Goal: Check status: Check status

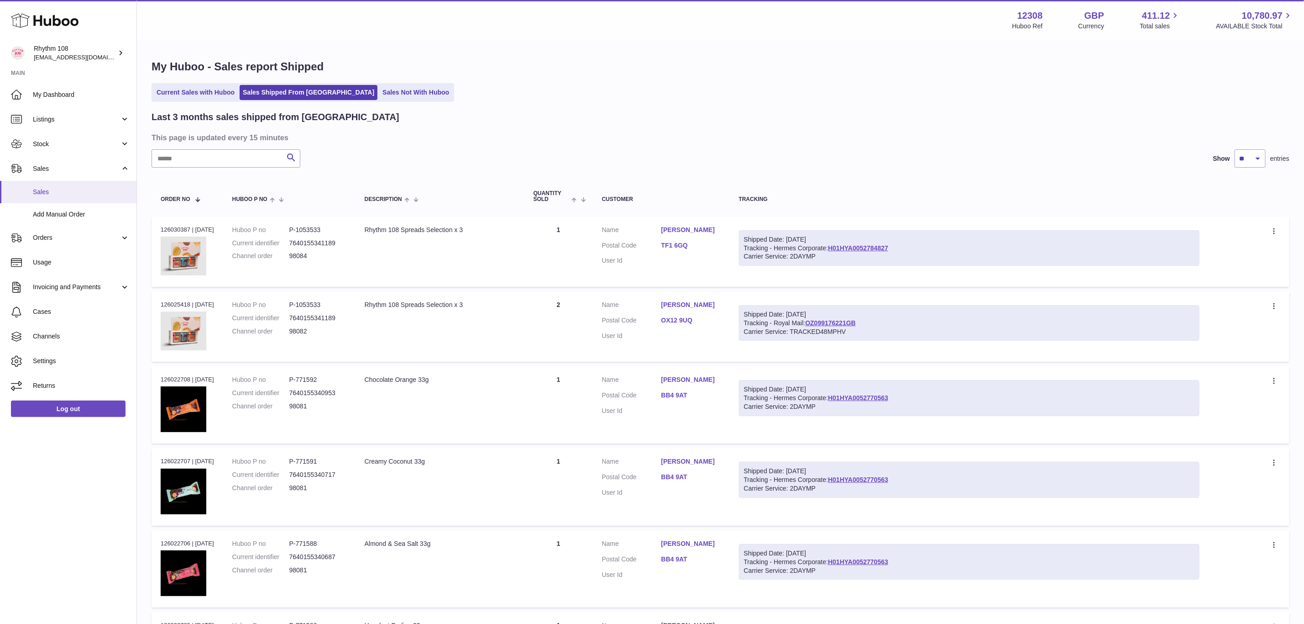
click at [58, 189] on span "Sales" at bounding box center [81, 192] width 97 height 9
click at [58, 187] on link "Sales" at bounding box center [68, 192] width 137 height 22
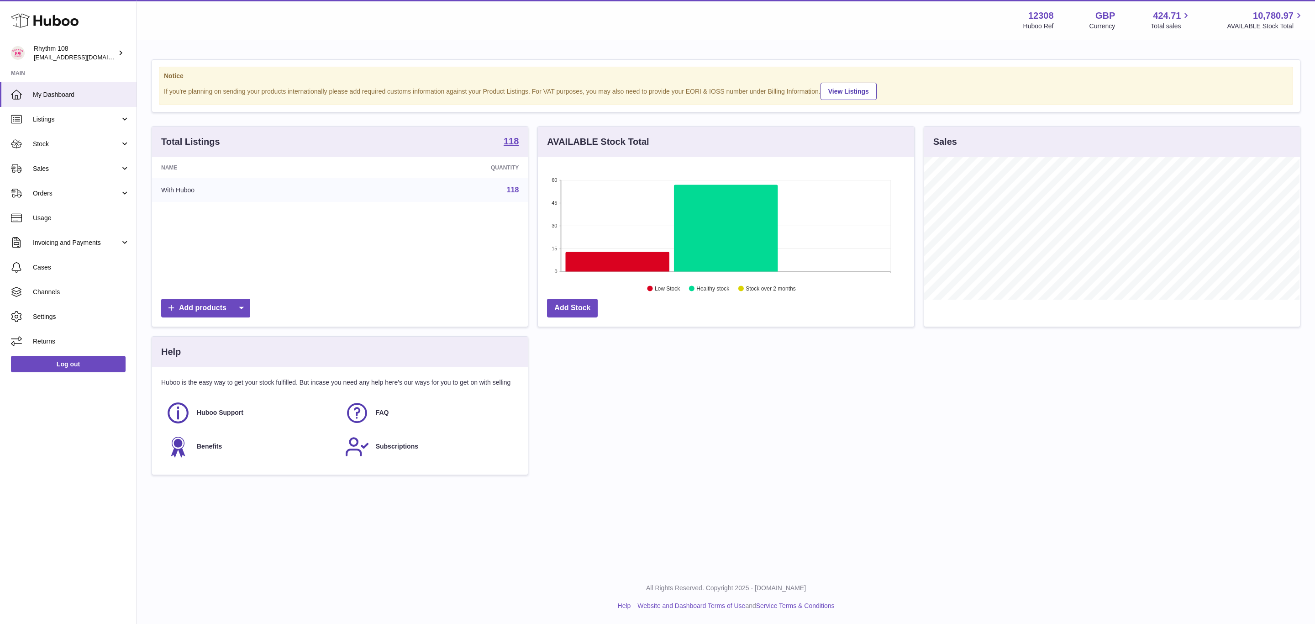
scroll to position [142, 375]
click at [55, 137] on link "Stock" at bounding box center [68, 143] width 137 height 25
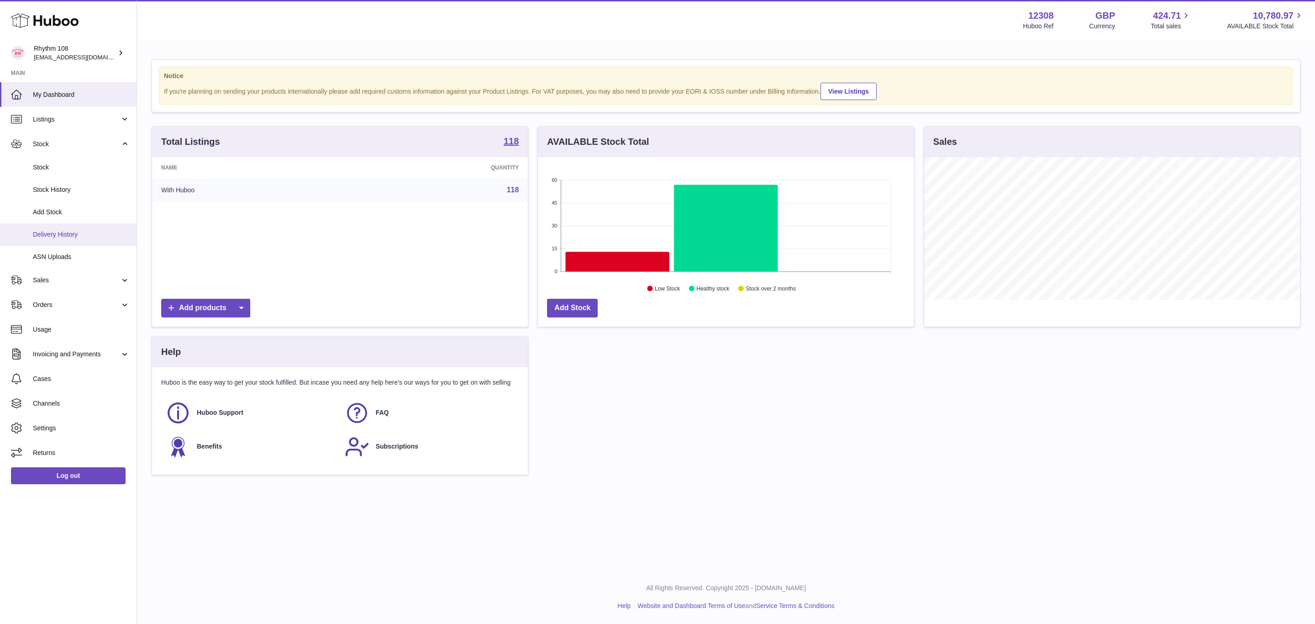
click at [53, 234] on span "Delivery History" at bounding box center [81, 234] width 97 height 9
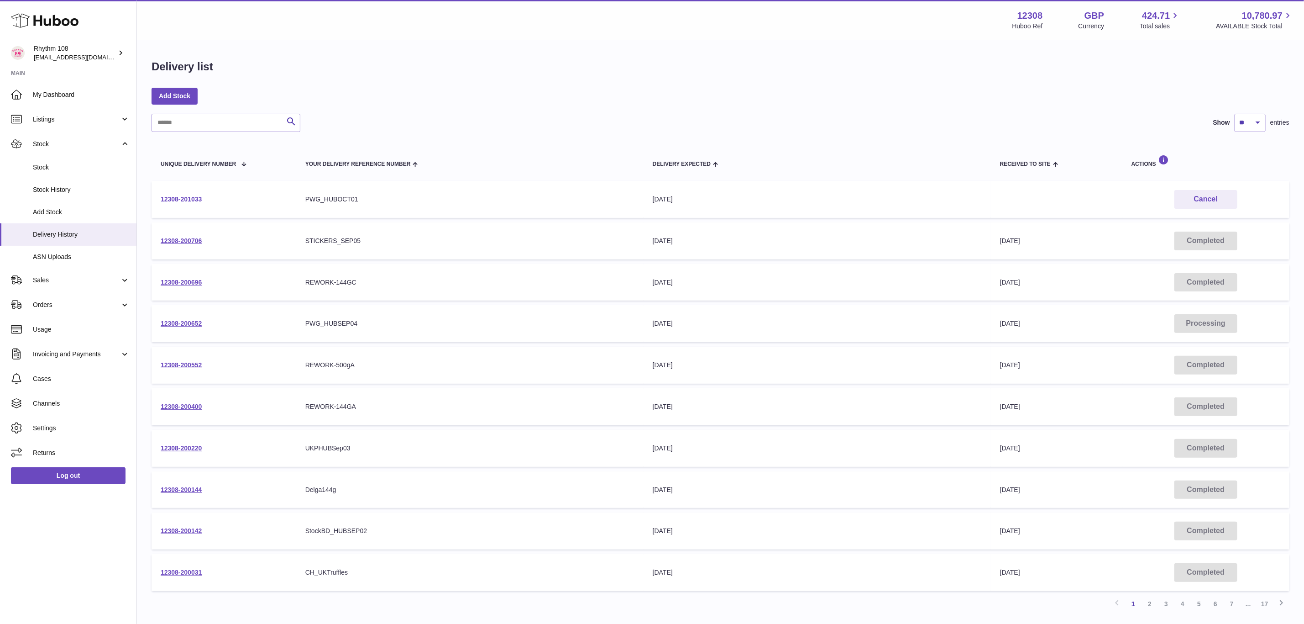
click at [169, 199] on link "12308-201033" at bounding box center [181, 198] width 41 height 7
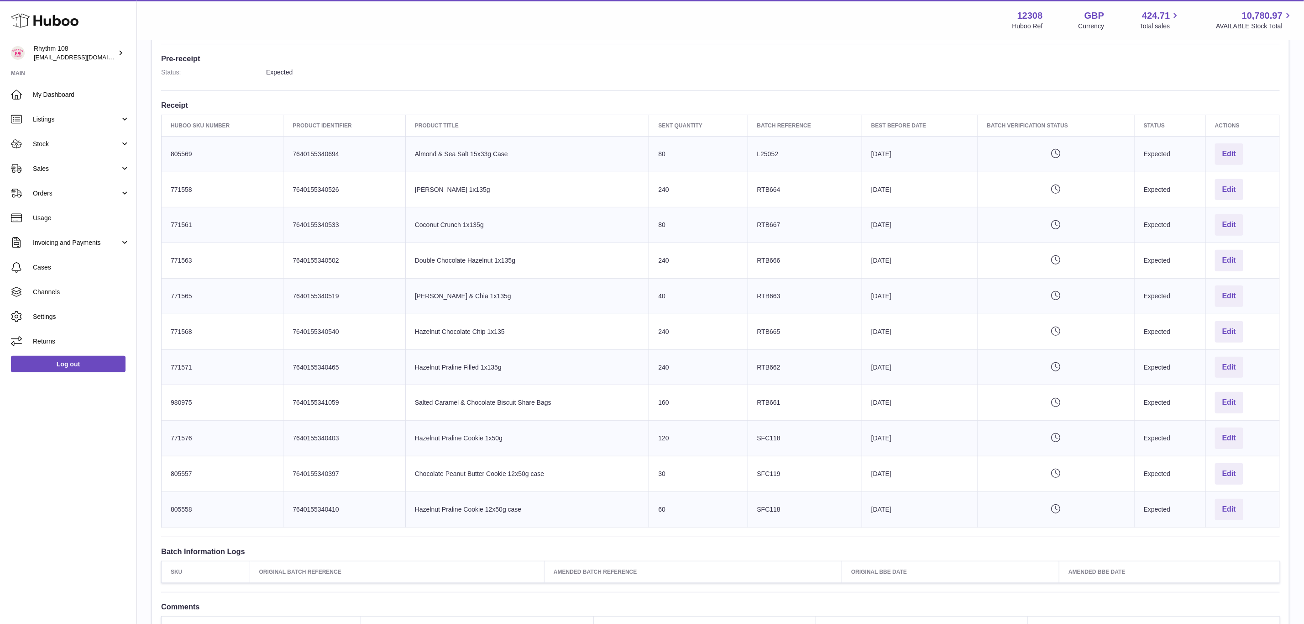
scroll to position [205, 0]
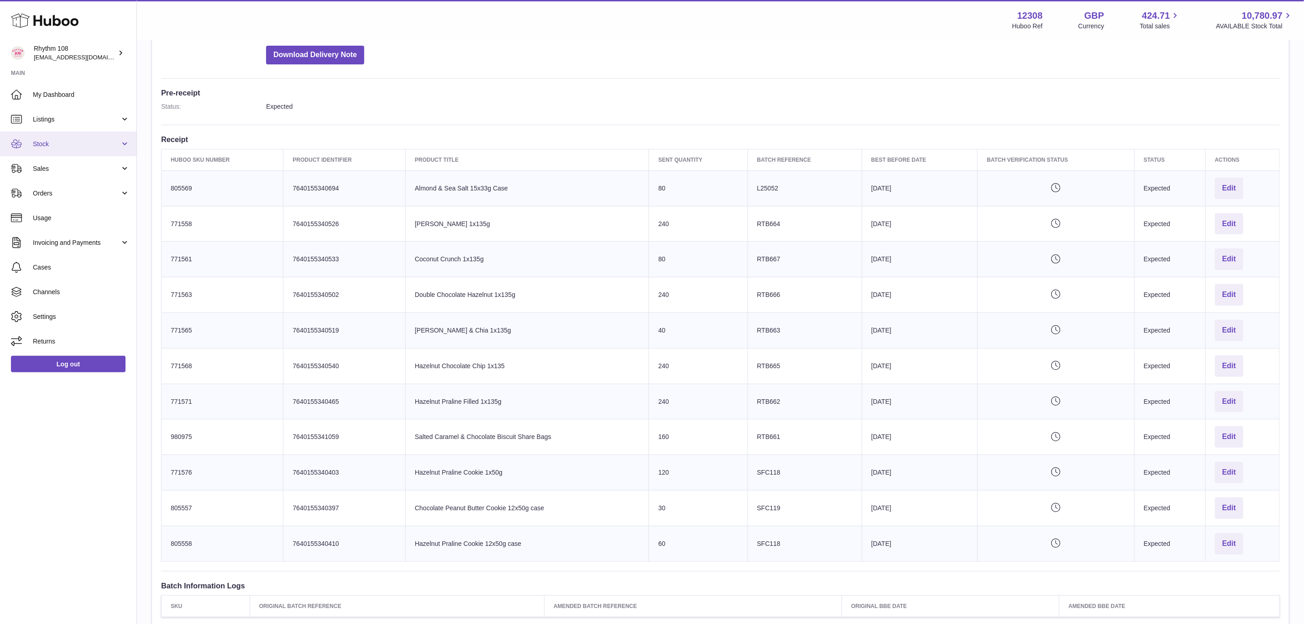
click at [40, 146] on span "Stock" at bounding box center [76, 144] width 87 height 9
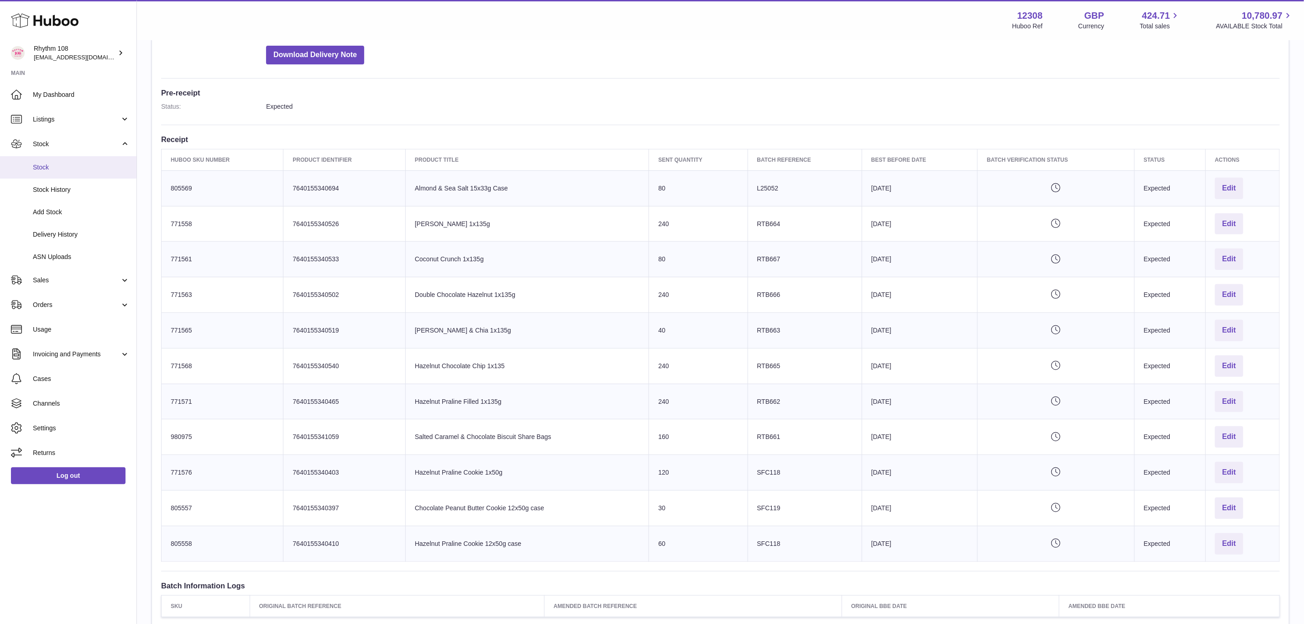
click at [44, 168] on span "Stock" at bounding box center [81, 167] width 97 height 9
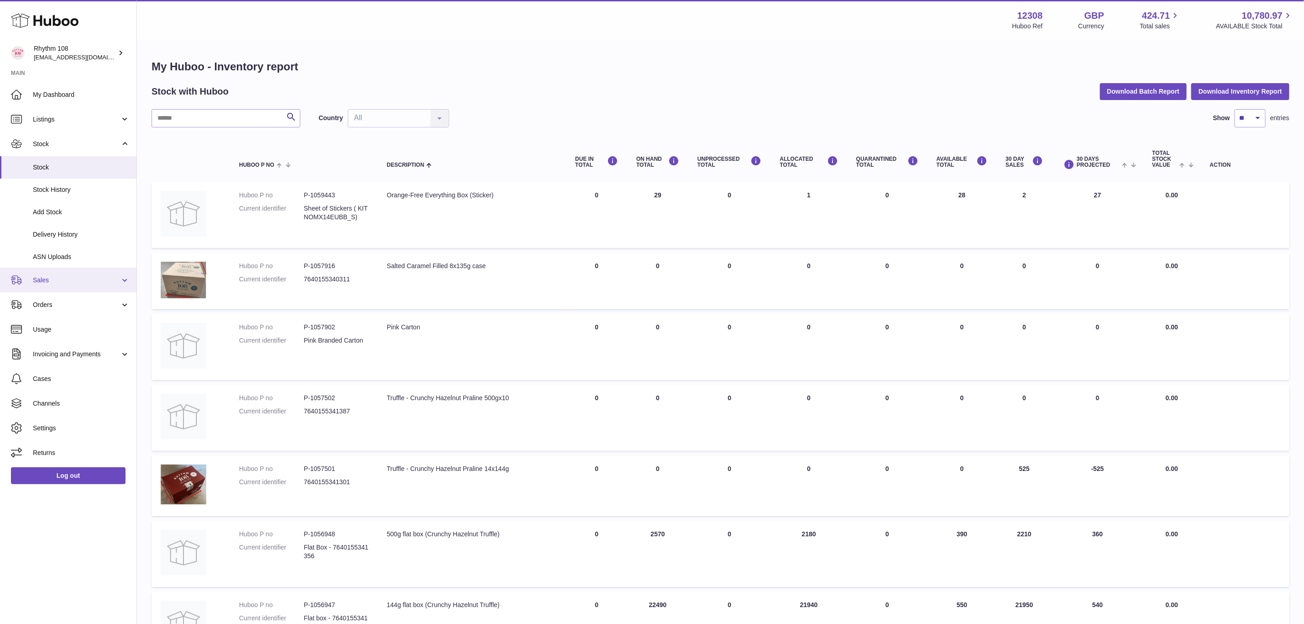
click at [51, 276] on span "Sales" at bounding box center [76, 280] width 87 height 9
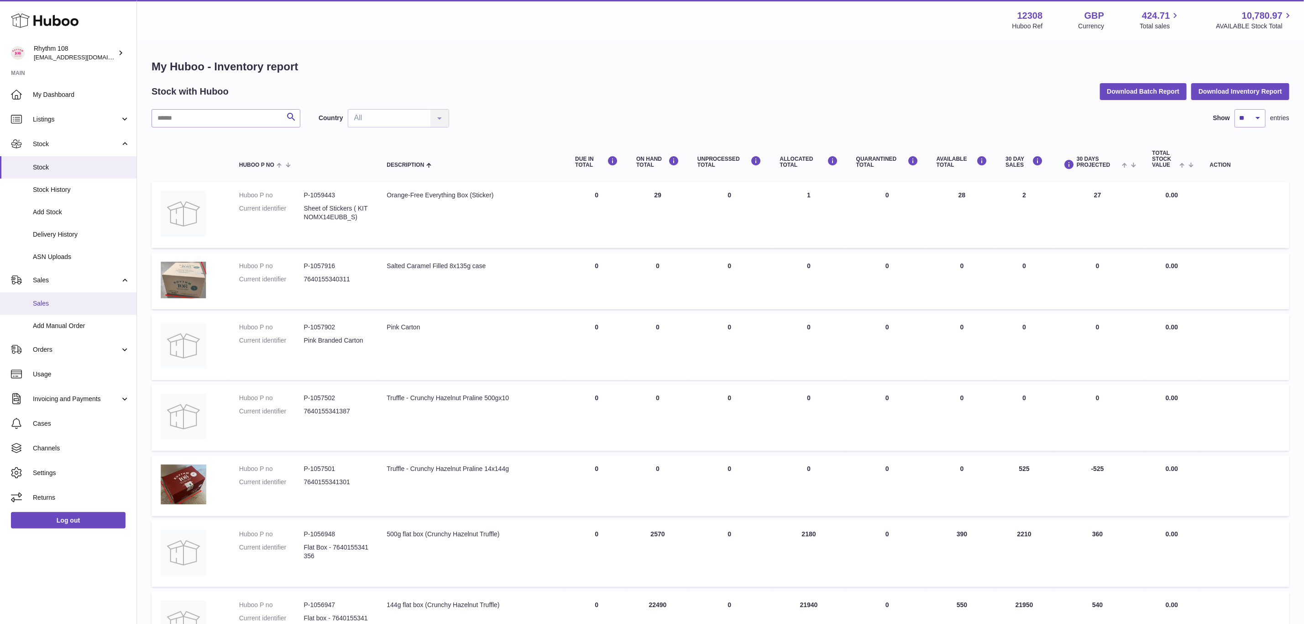
click at [59, 300] on span "Sales" at bounding box center [81, 303] width 97 height 9
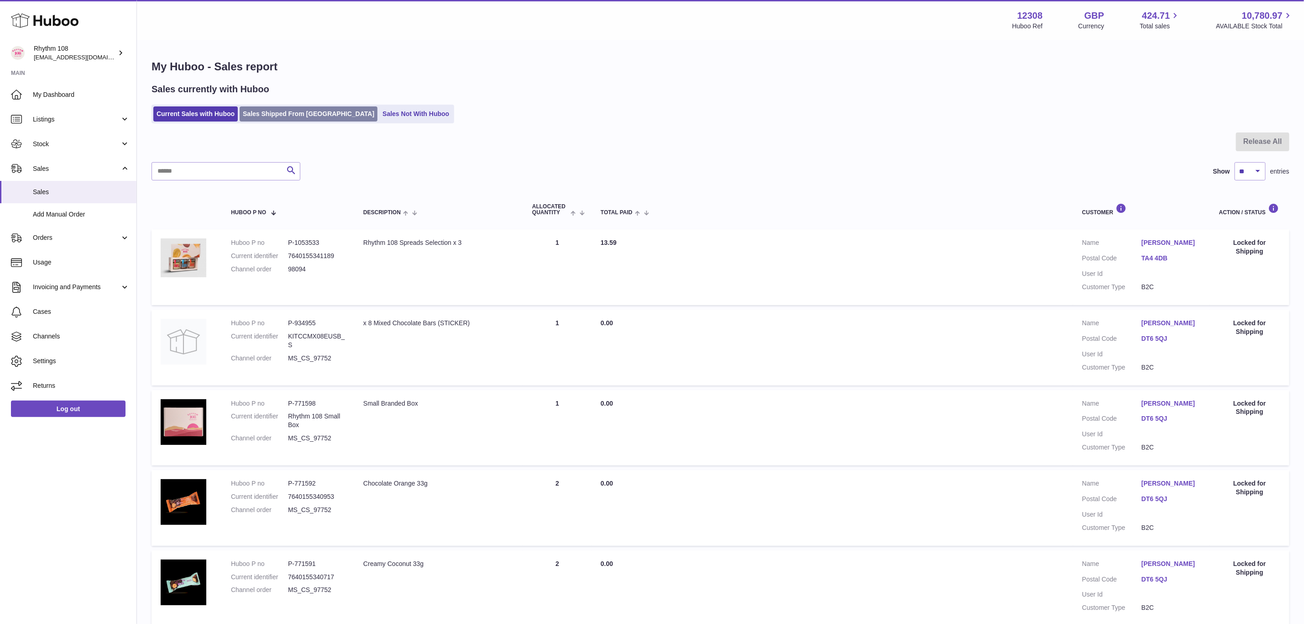
click at [272, 107] on link "Sales Shipped From [GEOGRAPHIC_DATA]" at bounding box center [309, 113] width 138 height 15
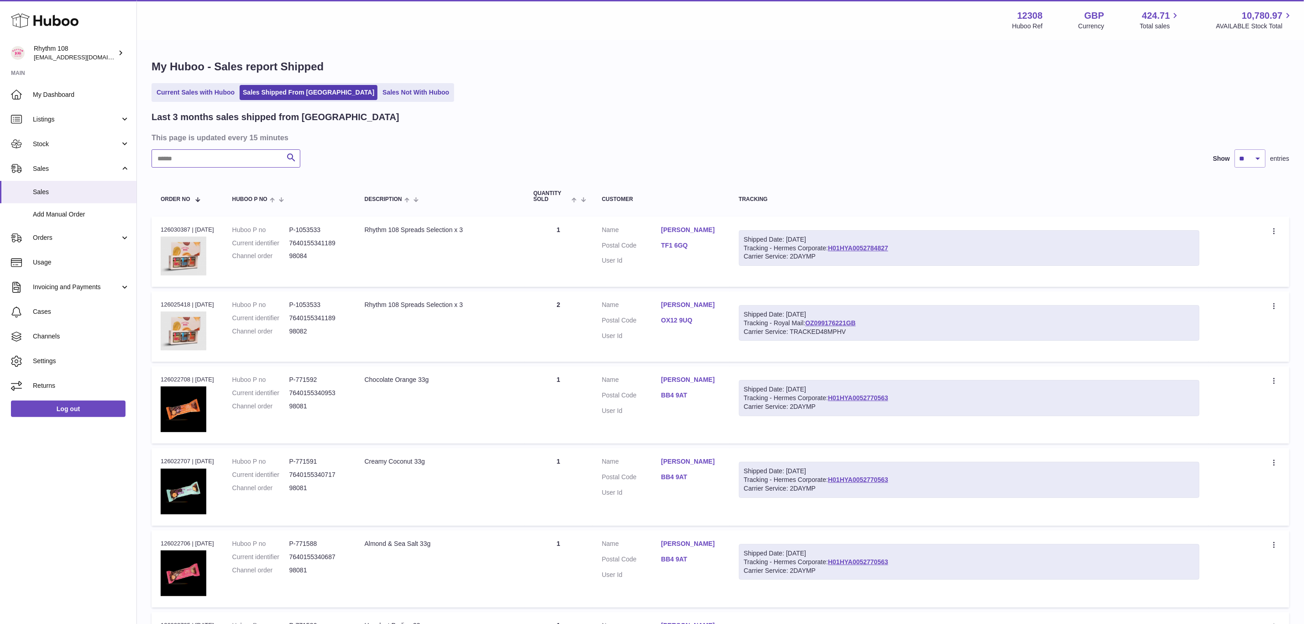
click at [218, 157] on input "text" at bounding box center [226, 158] width 149 height 18
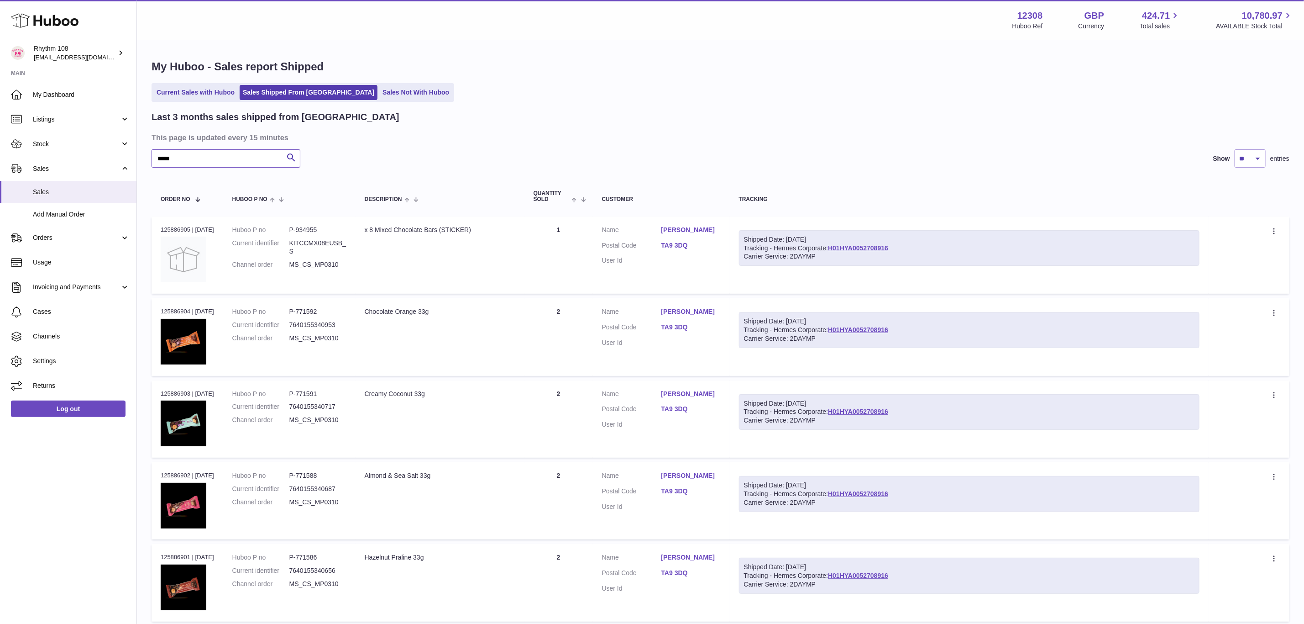
drag, startPoint x: 209, startPoint y: 159, endPoint x: 171, endPoint y: 158, distance: 37.5
click at [171, 158] on input "*****" at bounding box center [226, 158] width 149 height 18
type input "*****"
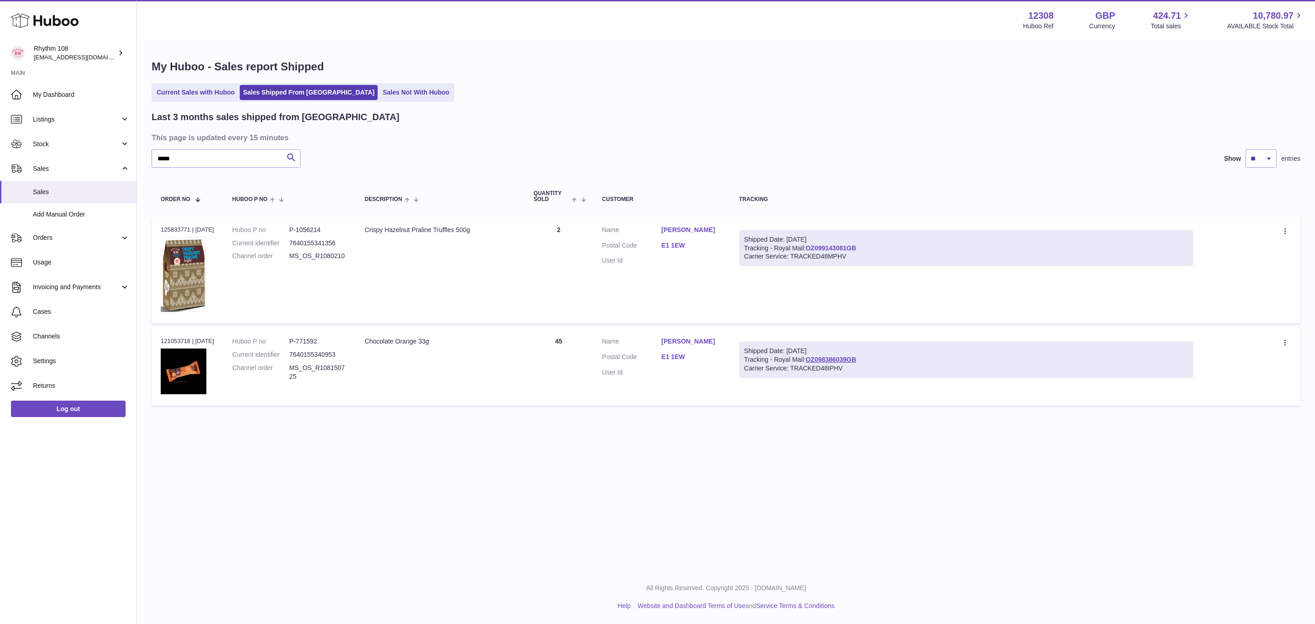
click at [850, 245] on link "OZ099143081GB" at bounding box center [830, 247] width 51 height 7
